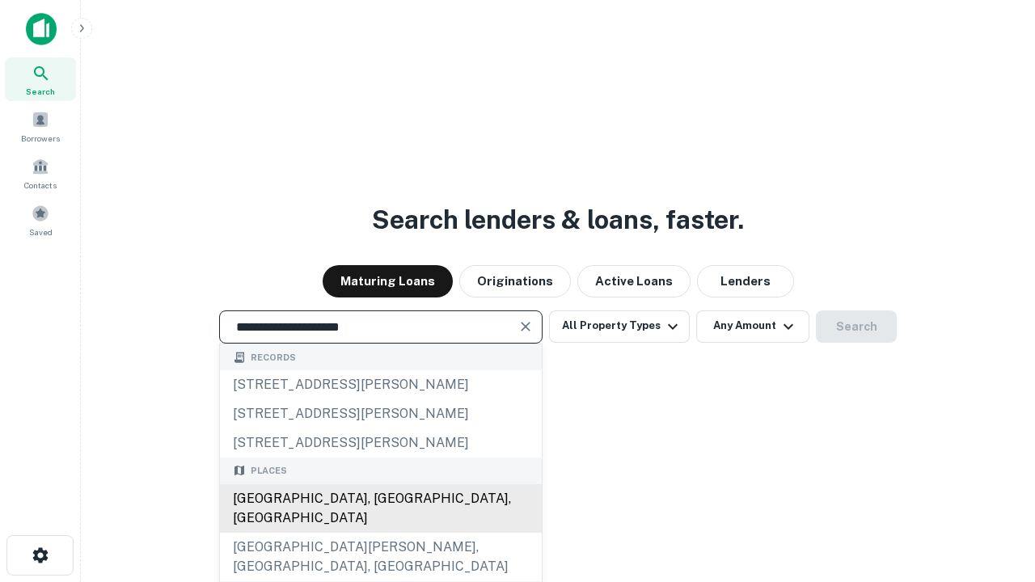
click at [380, 533] on div "[GEOGRAPHIC_DATA], [GEOGRAPHIC_DATA], [GEOGRAPHIC_DATA]" at bounding box center [381, 508] width 322 height 48
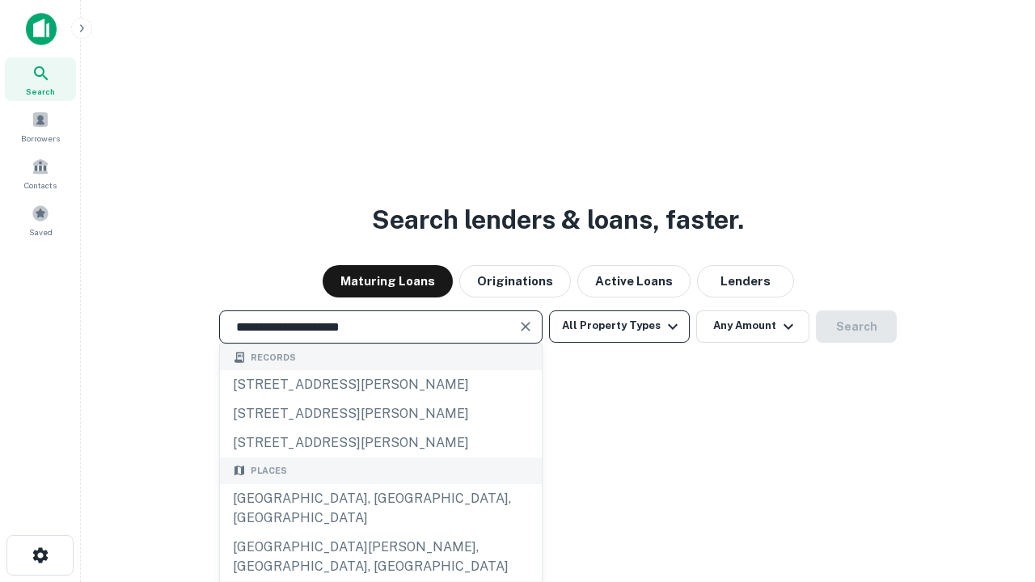
click at [619, 326] on button "All Property Types" at bounding box center [619, 326] width 141 height 32
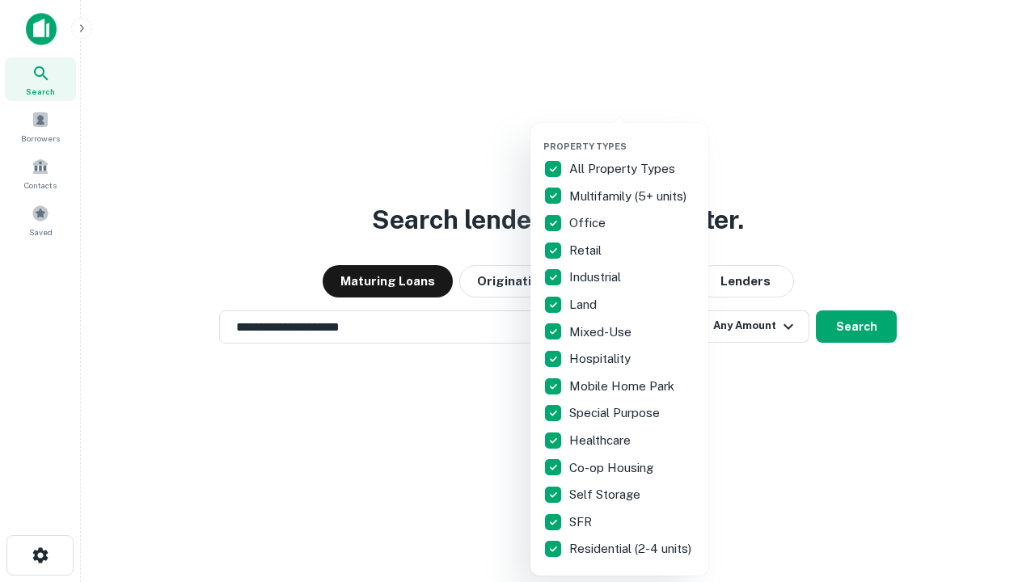
type input "**********"
click at [632, 136] on button "button" at bounding box center [632, 136] width 178 height 1
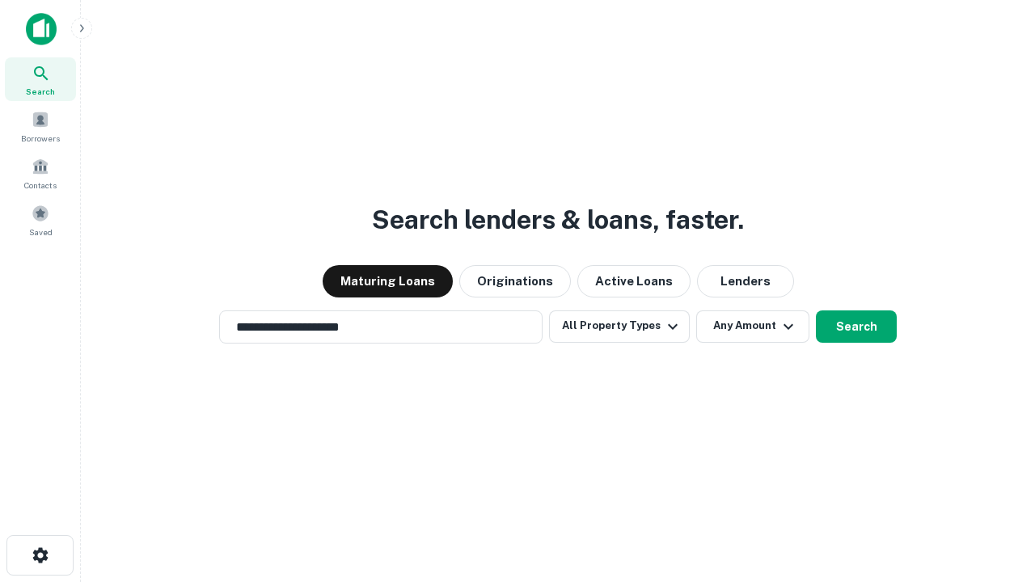
scroll to position [25, 0]
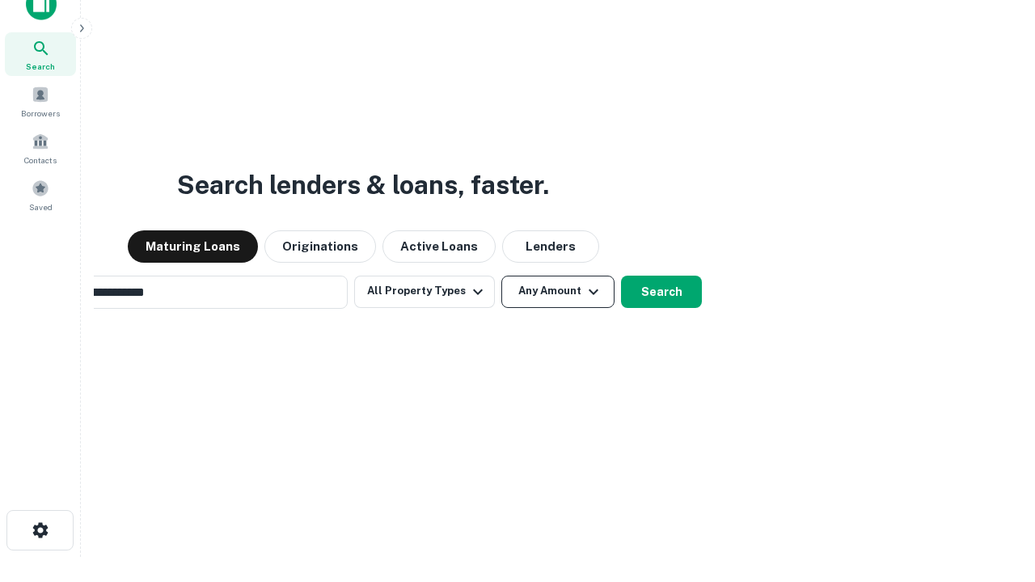
click at [501, 276] on button "Any Amount" at bounding box center [557, 292] width 113 height 32
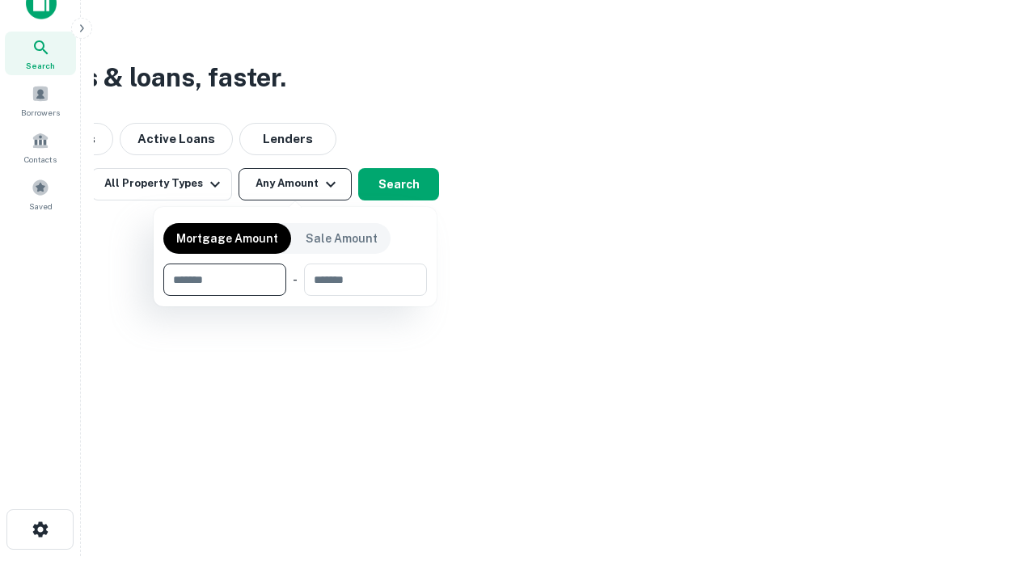
type input "*******"
click at [295, 296] on button "button" at bounding box center [294, 296] width 263 height 1
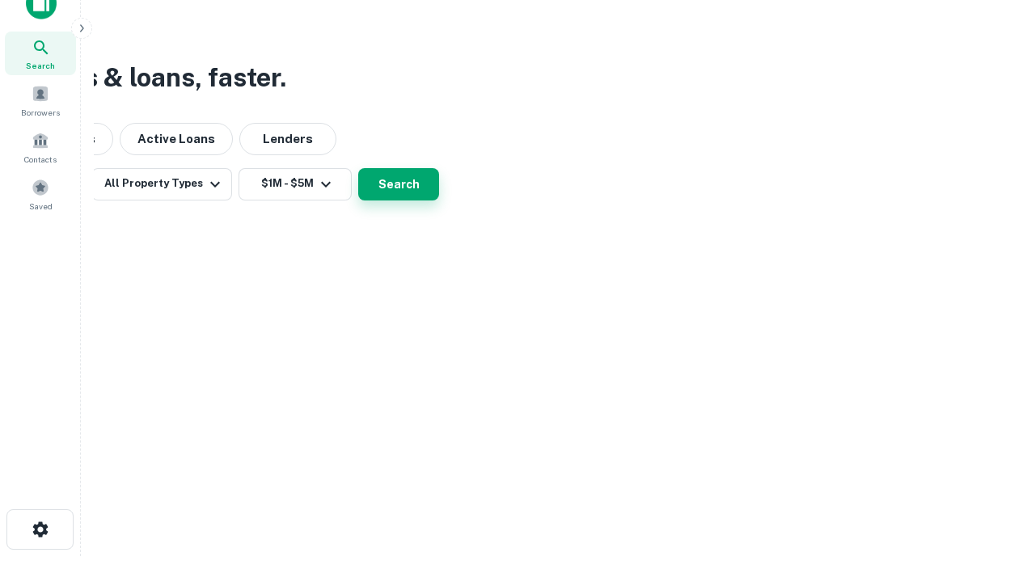
click at [439, 200] on button "Search" at bounding box center [398, 184] width 81 height 32
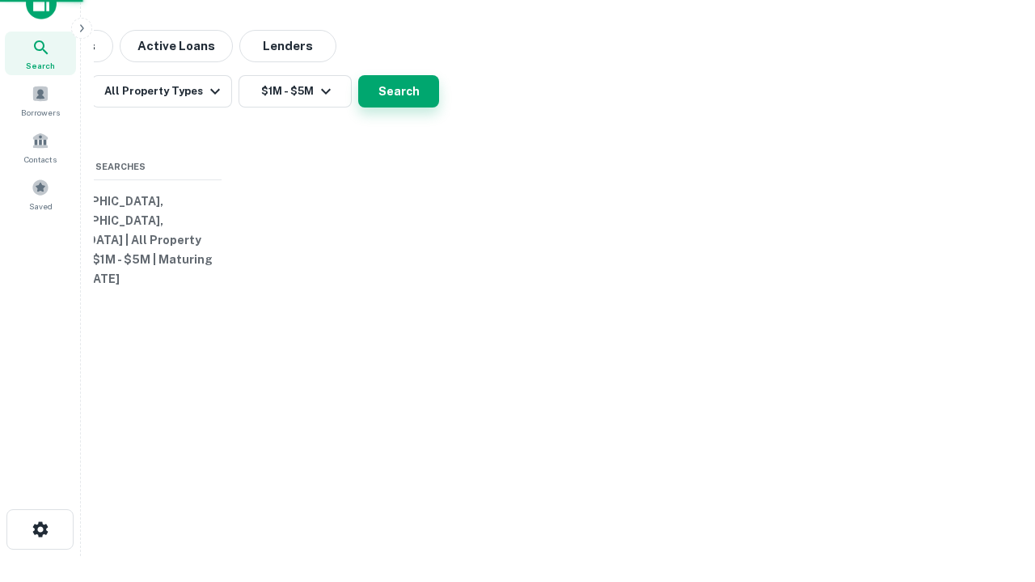
scroll to position [25, 0]
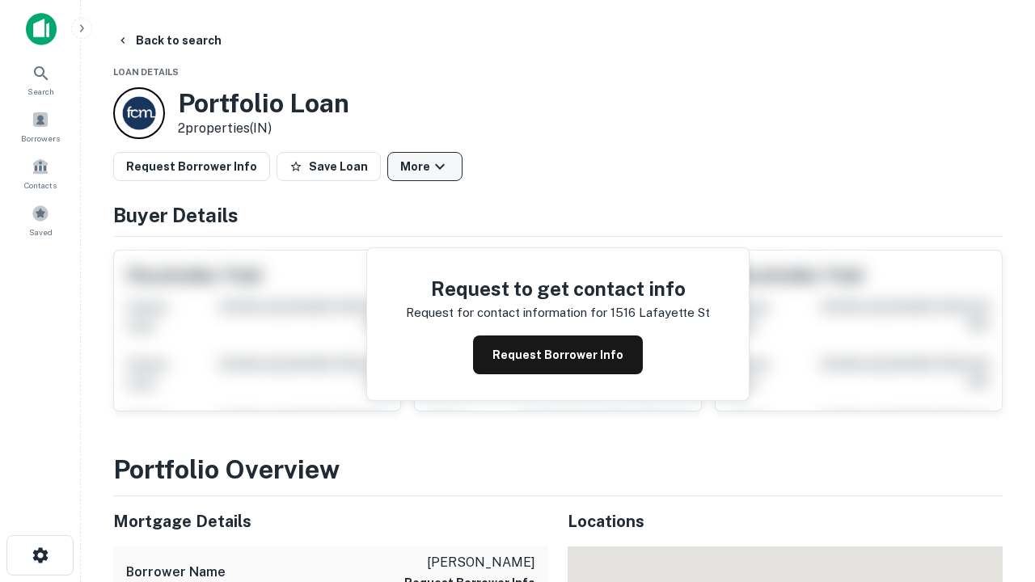
click at [424, 167] on button "More" at bounding box center [424, 166] width 75 height 29
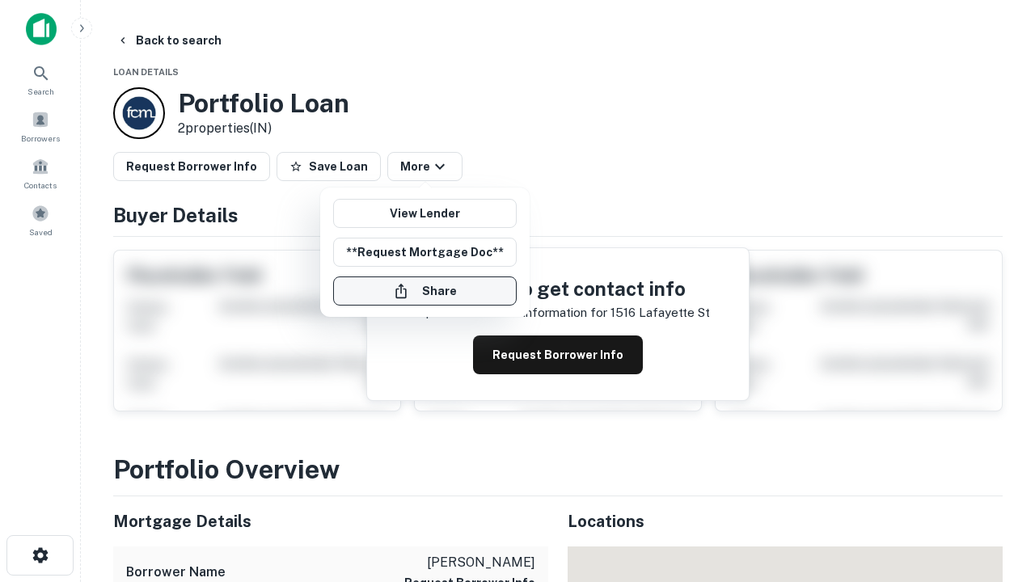
click at [424, 291] on button "Share" at bounding box center [424, 290] width 183 height 29
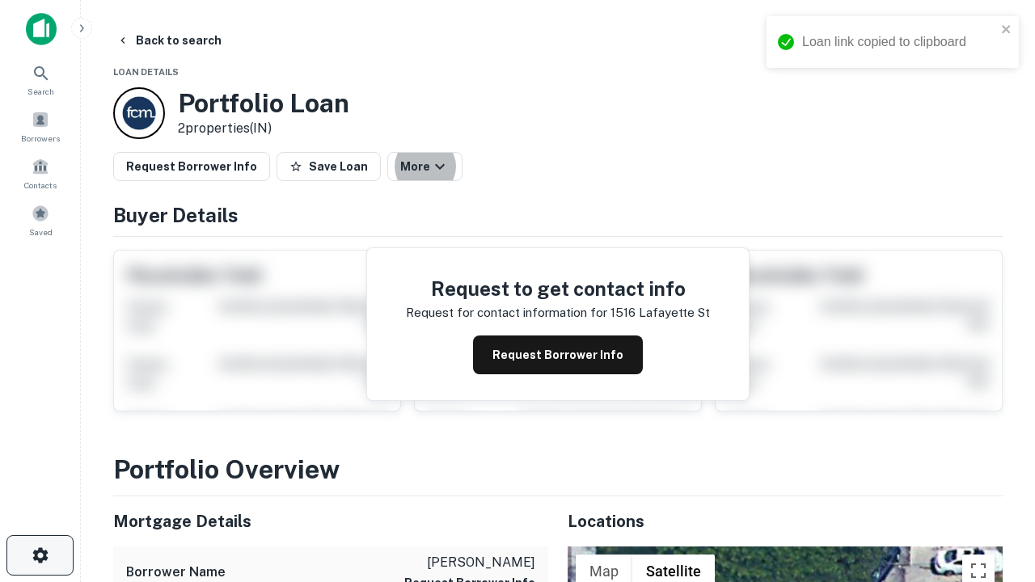
click at [40, 555] on icon "button" at bounding box center [40, 555] width 19 height 19
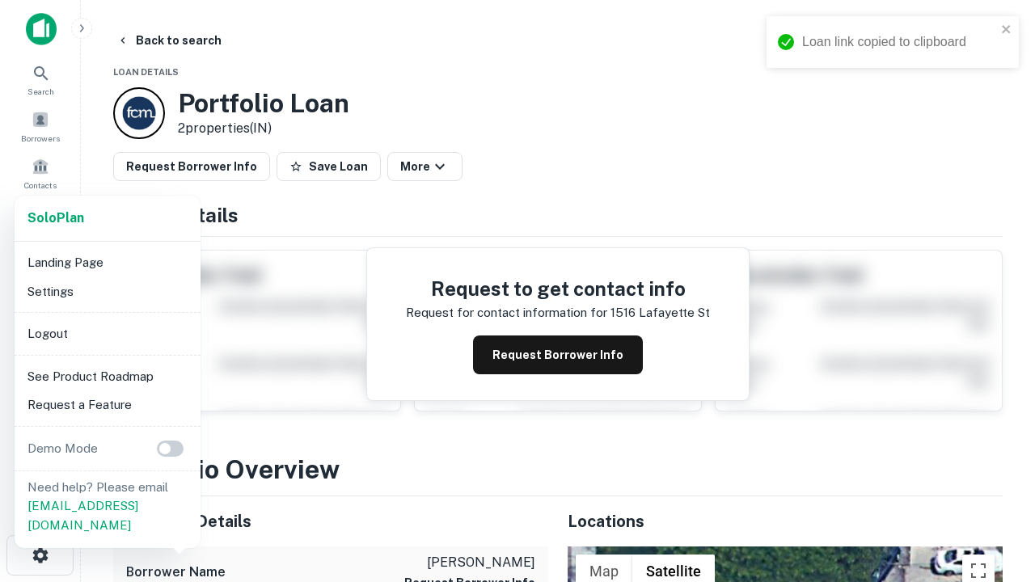
click at [107, 333] on li "Logout" at bounding box center [107, 333] width 173 height 29
